Goal: Information Seeking & Learning: Learn about a topic

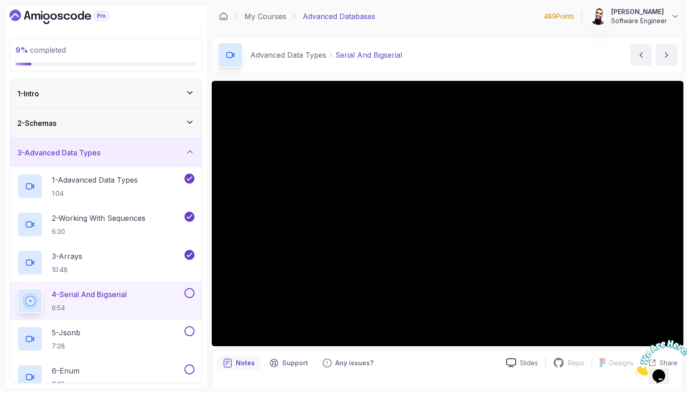
scroll to position [110, 0]
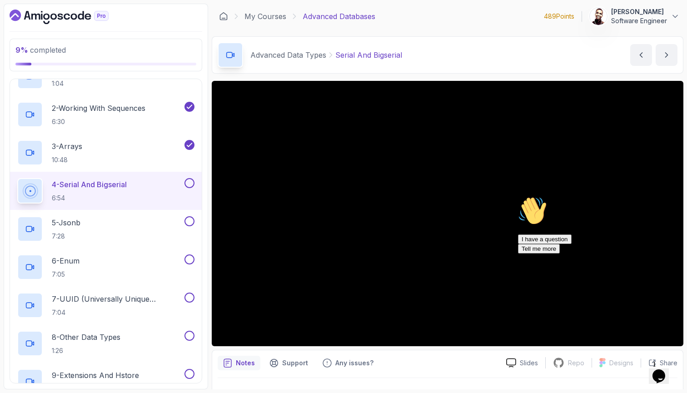
click at [518, 196] on icon "Chat attention grabber" at bounding box center [518, 196] width 0 height 0
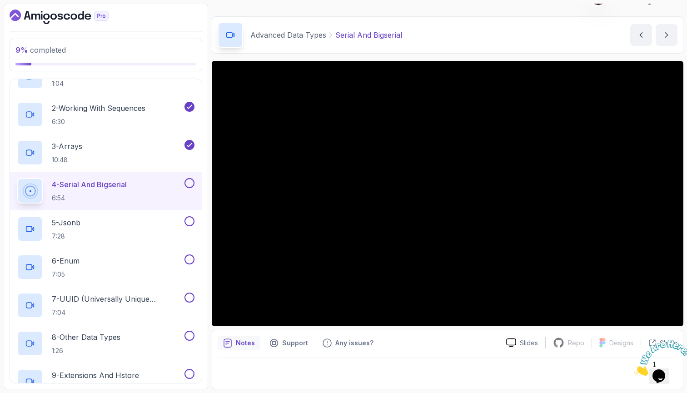
click at [635, 370] on icon "Close" at bounding box center [635, 374] width 0 height 8
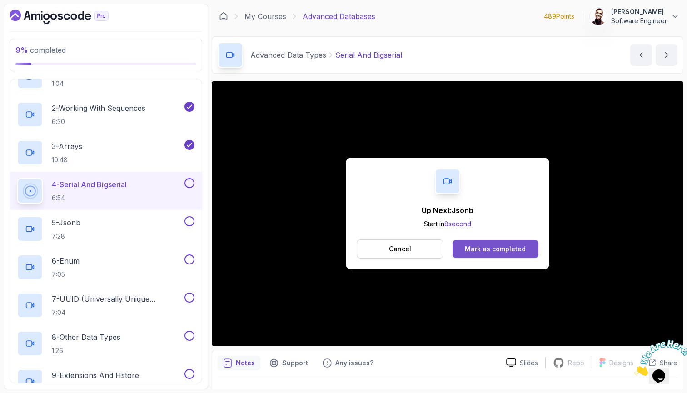
click at [496, 245] on div "Mark as completed" at bounding box center [495, 249] width 61 height 9
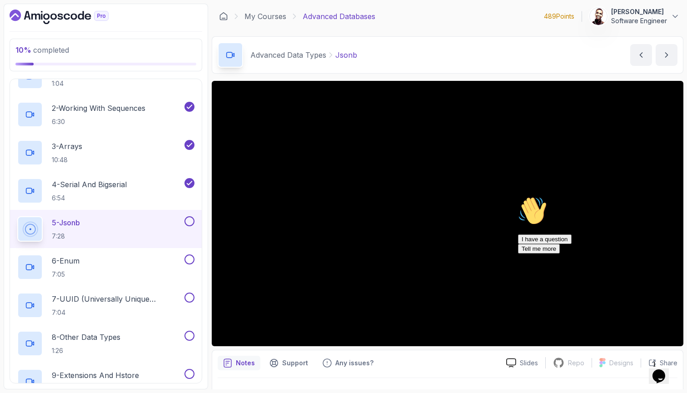
click at [518, 196] on icon "Chat attention grabber" at bounding box center [518, 196] width 0 height 0
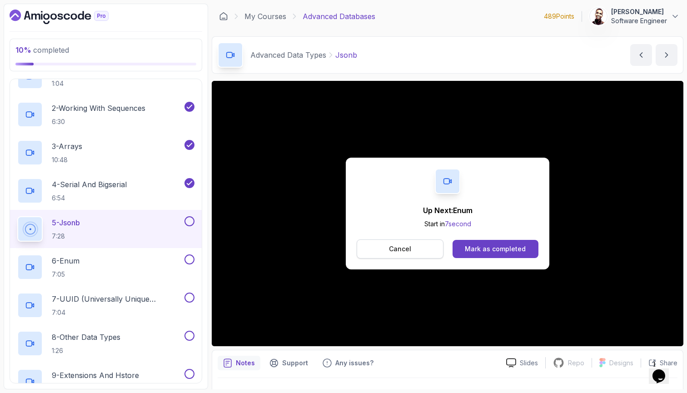
click at [394, 245] on p "Cancel" at bounding box center [400, 249] width 22 height 9
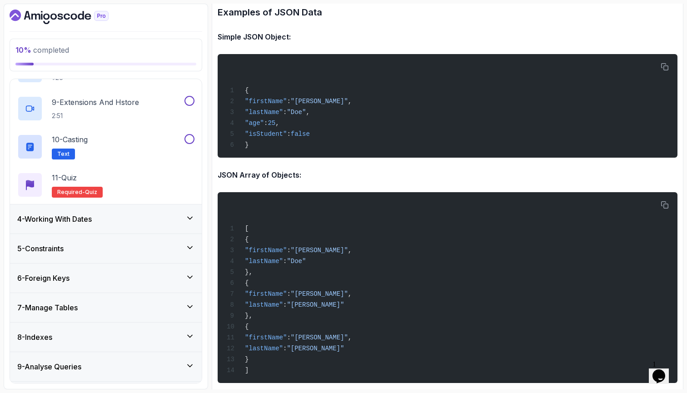
scroll to position [430, 0]
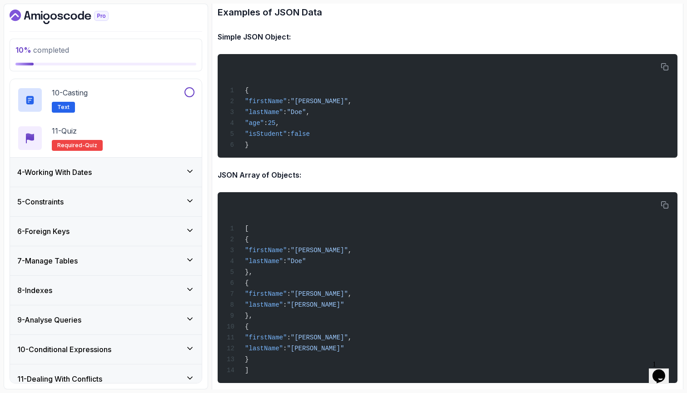
click at [182, 168] on div "4 - Working With Dates" at bounding box center [105, 172] width 177 height 11
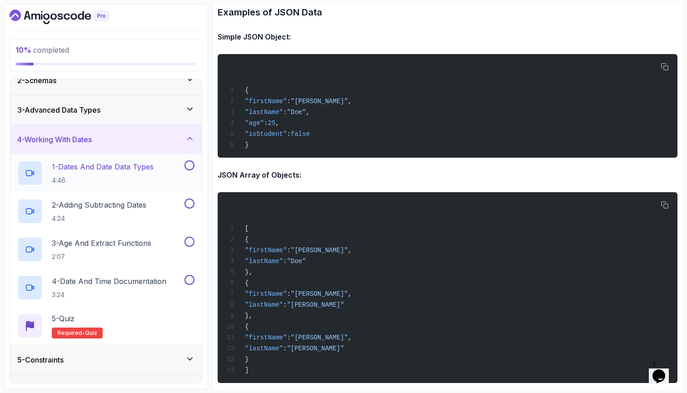
scroll to position [47, 0]
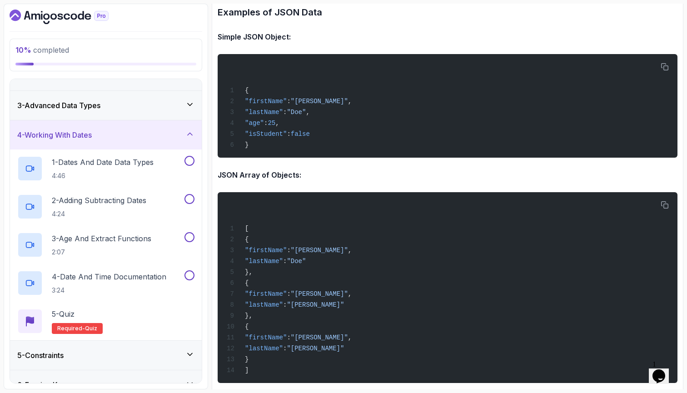
click at [181, 141] on div "4 - Working With Dates" at bounding box center [106, 134] width 192 height 29
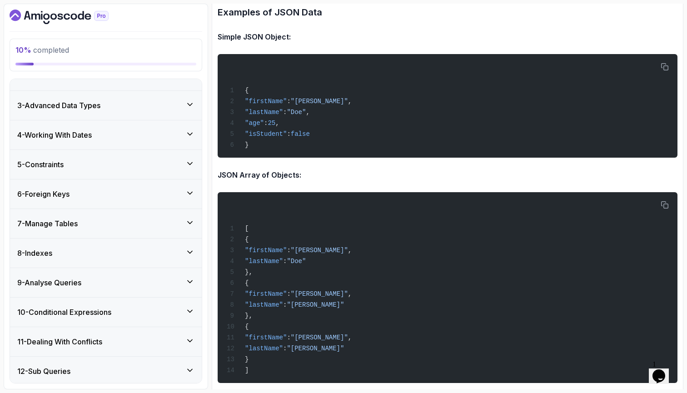
click at [165, 164] on div "5 - Constraints" at bounding box center [105, 164] width 177 height 11
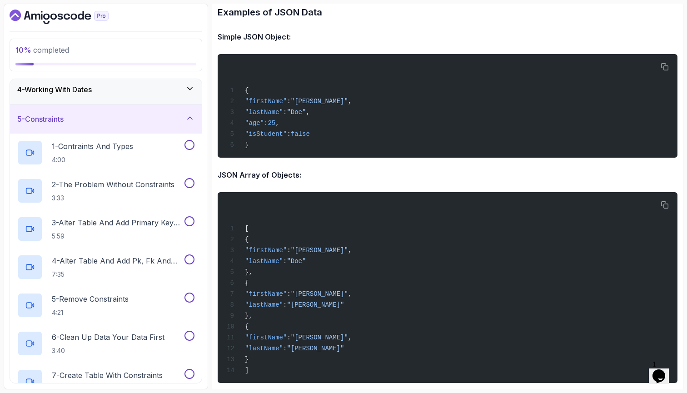
scroll to position [90, 0]
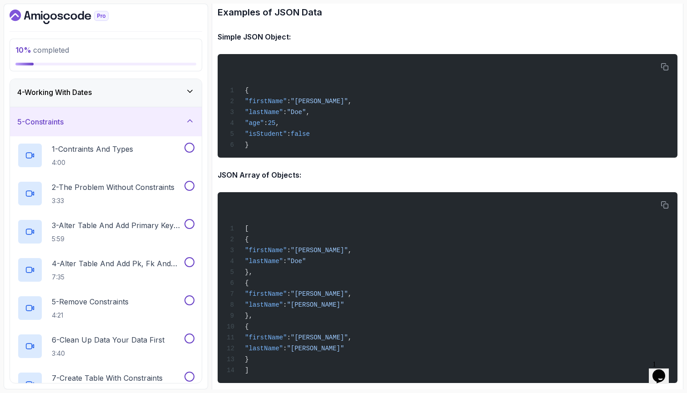
click at [160, 128] on div "5 - Constraints" at bounding box center [106, 121] width 192 height 29
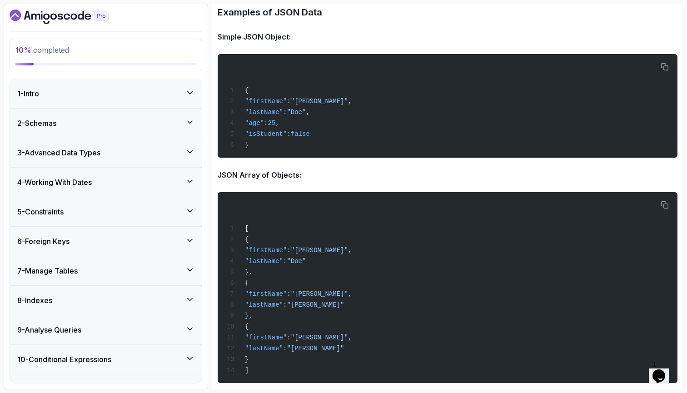
scroll to position [0, 0]
click at [170, 162] on div "3 - Advanced Data Types" at bounding box center [106, 152] width 192 height 29
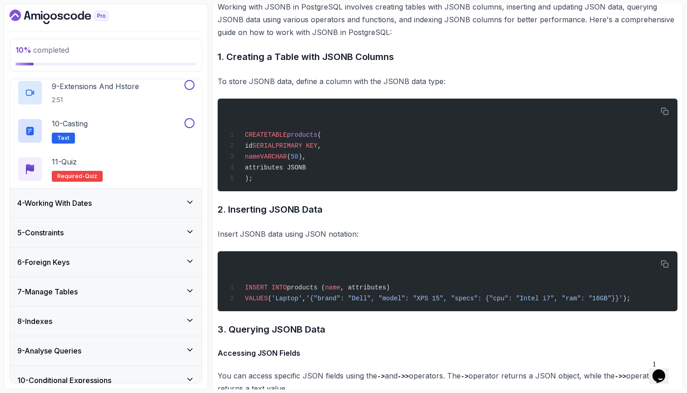
scroll to position [401, 0]
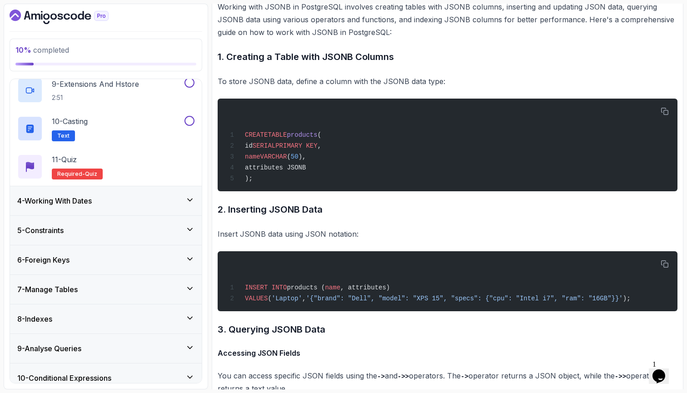
click at [120, 232] on div "5 - Constraints" at bounding box center [105, 230] width 177 height 11
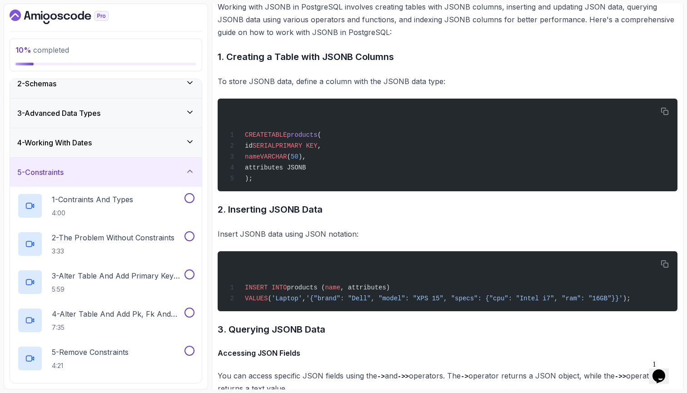
scroll to position [51, 0]
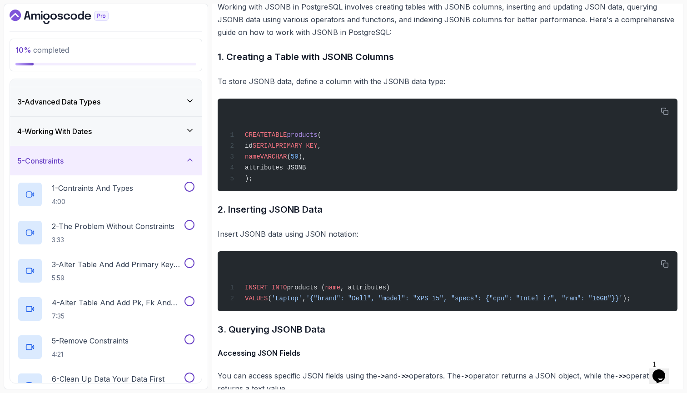
click at [163, 167] on div "5 - Constraints" at bounding box center [106, 160] width 192 height 29
